Goal: Information Seeking & Learning: Learn about a topic

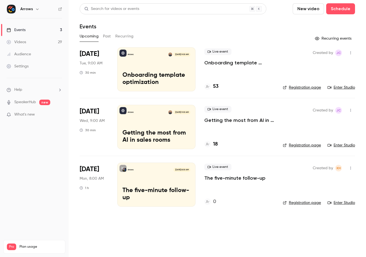
click at [106, 37] on button "Past" at bounding box center [107, 36] width 8 height 9
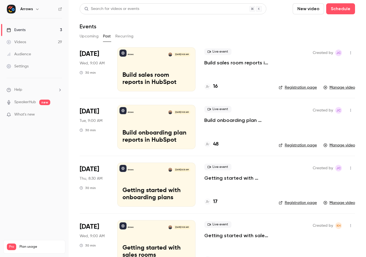
click at [169, 128] on div "Arrows [DATE] 9:00 AM Build onboarding plan reports in HubSpot" at bounding box center [156, 127] width 78 height 44
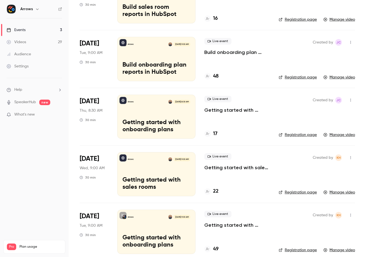
click at [157, 127] on p "Getting started with onboarding plans" at bounding box center [157, 126] width 68 height 14
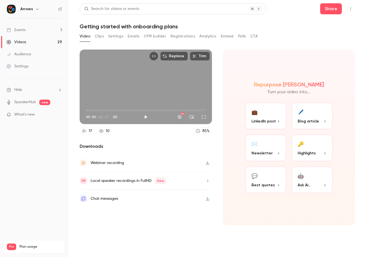
click at [116, 164] on div "Webinar recording" at bounding box center [108, 162] width 34 height 7
click at [134, 35] on button "Emails" at bounding box center [134, 36] width 12 height 9
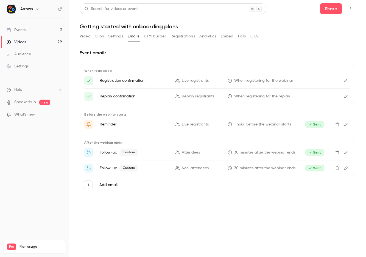
click at [107, 168] on p "Follow-up Custom" at bounding box center [134, 168] width 69 height 7
click at [90, 169] on icon "Watch the replay of {{ event_name }}" at bounding box center [88, 167] width 5 height 5
click at [129, 154] on span "Custom" at bounding box center [129, 152] width 19 height 7
click at [251, 152] on span "30 minutes after the webinar ends" at bounding box center [264, 153] width 61 height 6
click at [313, 151] on span "Sent" at bounding box center [315, 152] width 19 height 7
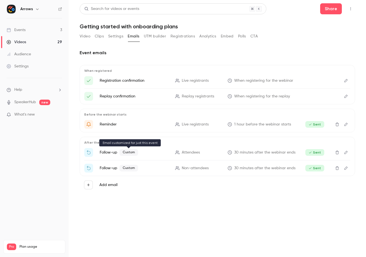
click at [133, 151] on span "Custom" at bounding box center [129, 152] width 19 height 7
click at [102, 139] on div "After the webinar ends Follow-up Custom Attendees 30 minutes after the webinar …" at bounding box center [218, 156] width 276 height 39
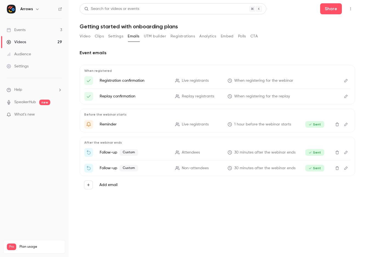
click at [101, 142] on p "After the webinar ends" at bounding box center [217, 142] width 266 height 4
click at [107, 120] on div "Before the webinar starts Reminder Live registrants 1 hour before the webinar s…" at bounding box center [218, 121] width 276 height 24
click at [106, 123] on p "Reminder" at bounding box center [134, 123] width 69 height 5
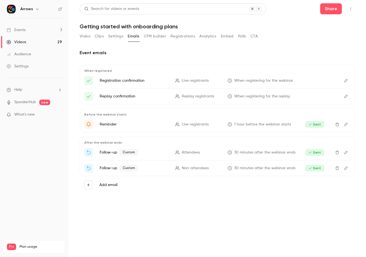
click at [106, 123] on p "Reminder" at bounding box center [134, 123] width 69 height 5
click at [124, 96] on p "Replay confirmation" at bounding box center [134, 95] width 69 height 5
click at [222, 34] on button "Embed" at bounding box center [227, 36] width 13 height 9
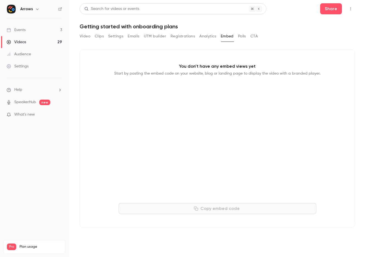
drag, startPoint x: 83, startPoint y: 35, endPoint x: 93, endPoint y: 35, distance: 10.7
click at [83, 35] on button "Video" at bounding box center [85, 36] width 11 height 9
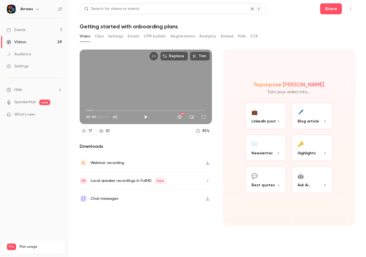
click at [114, 36] on button "Settings" at bounding box center [115, 36] width 15 height 9
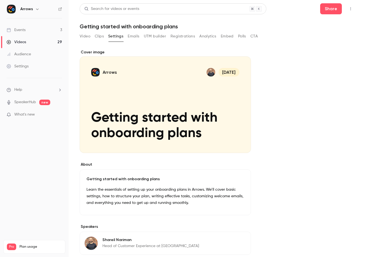
scroll to position [53, 0]
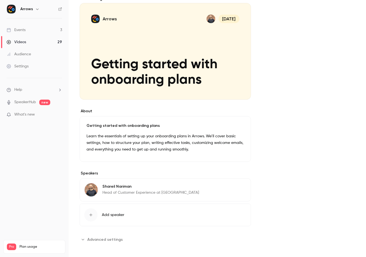
click at [147, 70] on div "Cover image" at bounding box center [166, 47] width 172 height 103
click at [0, 0] on input "Arrows [DATE] Getting started with onboarding plans" at bounding box center [0, 0] width 0 height 0
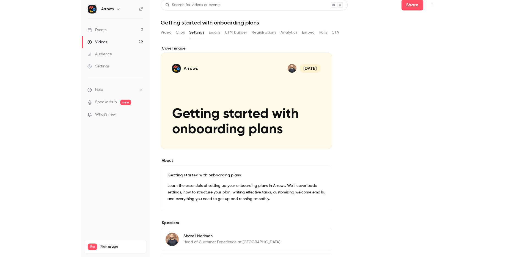
scroll to position [0, 0]
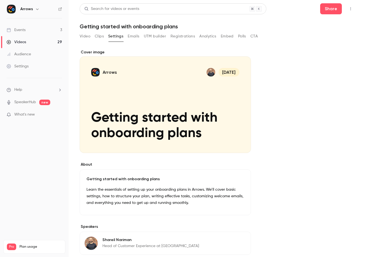
click at [59, 28] on link "Events 3" at bounding box center [34, 30] width 69 height 12
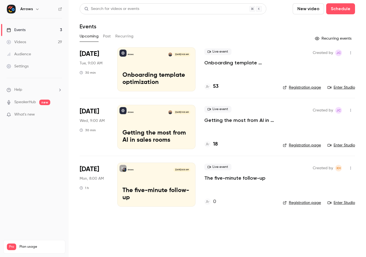
click at [96, 34] on button "Upcoming" at bounding box center [89, 36] width 19 height 9
click at [107, 35] on button "Past" at bounding box center [107, 36] width 8 height 9
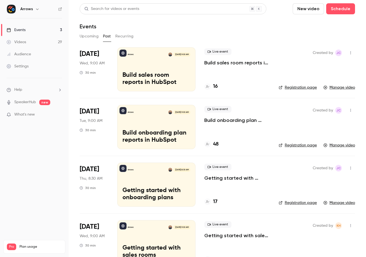
click at [218, 51] on span "Live event" at bounding box center [217, 51] width 27 height 7
click at [295, 87] on link "Registration page" at bounding box center [298, 87] width 38 height 5
